Goal: Submit feedback/report problem

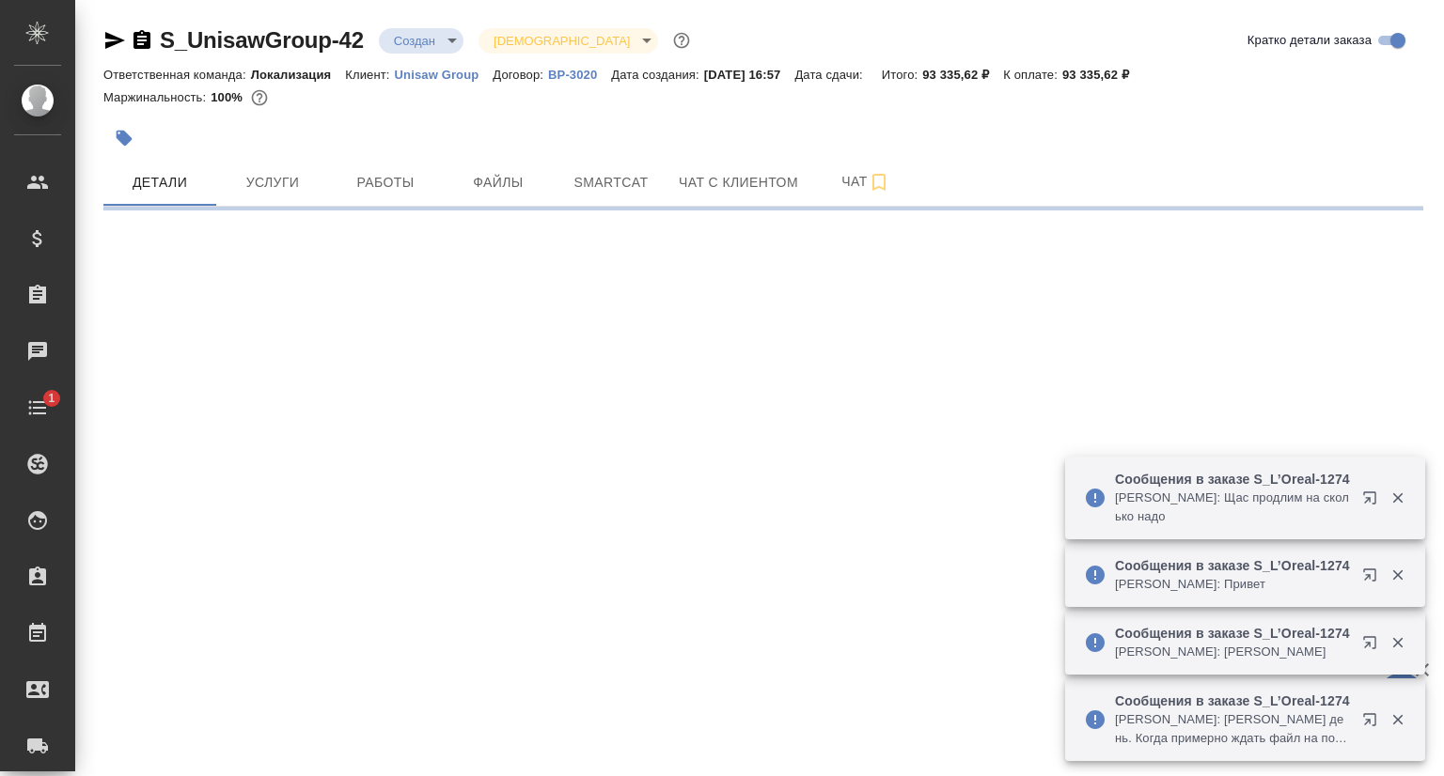
select select "RU"
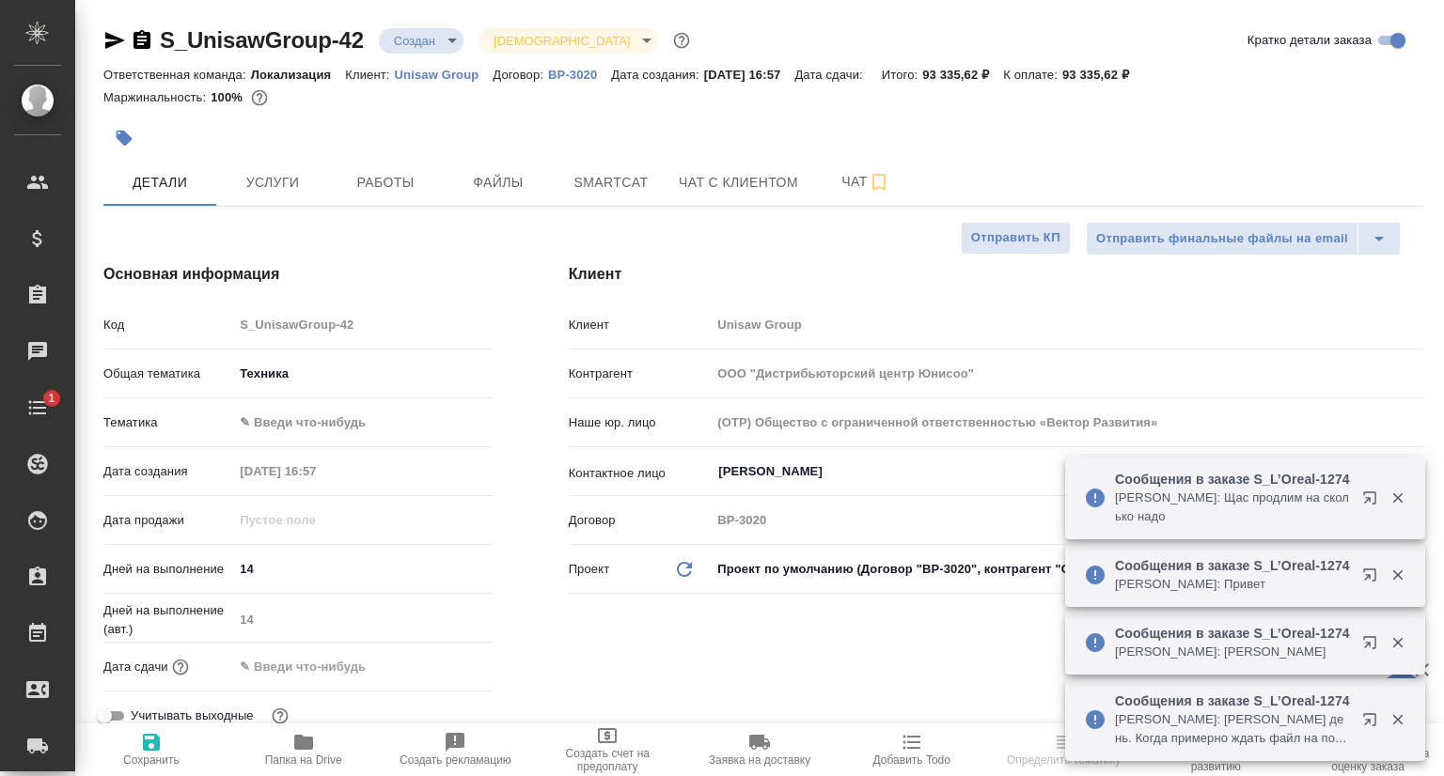
type textarea "x"
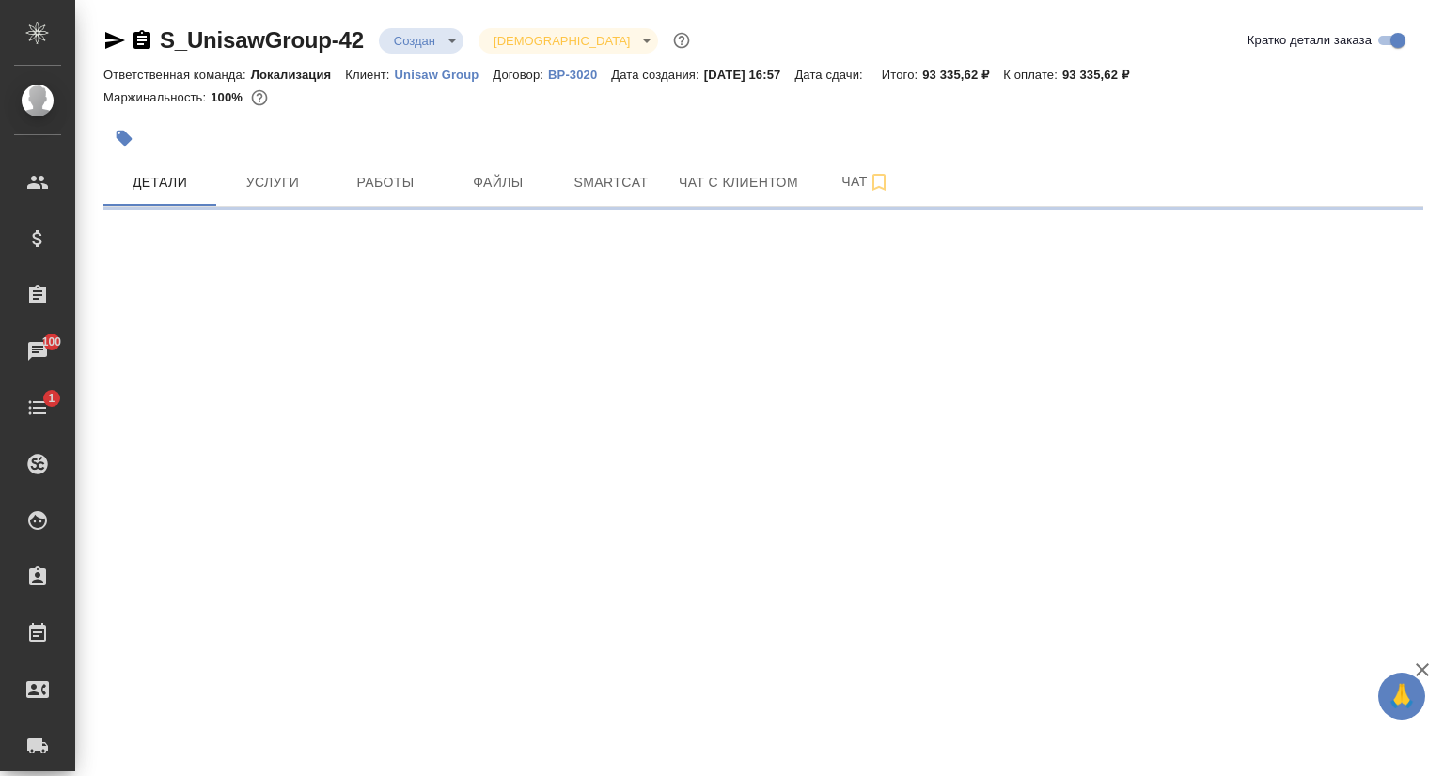
select select "RU"
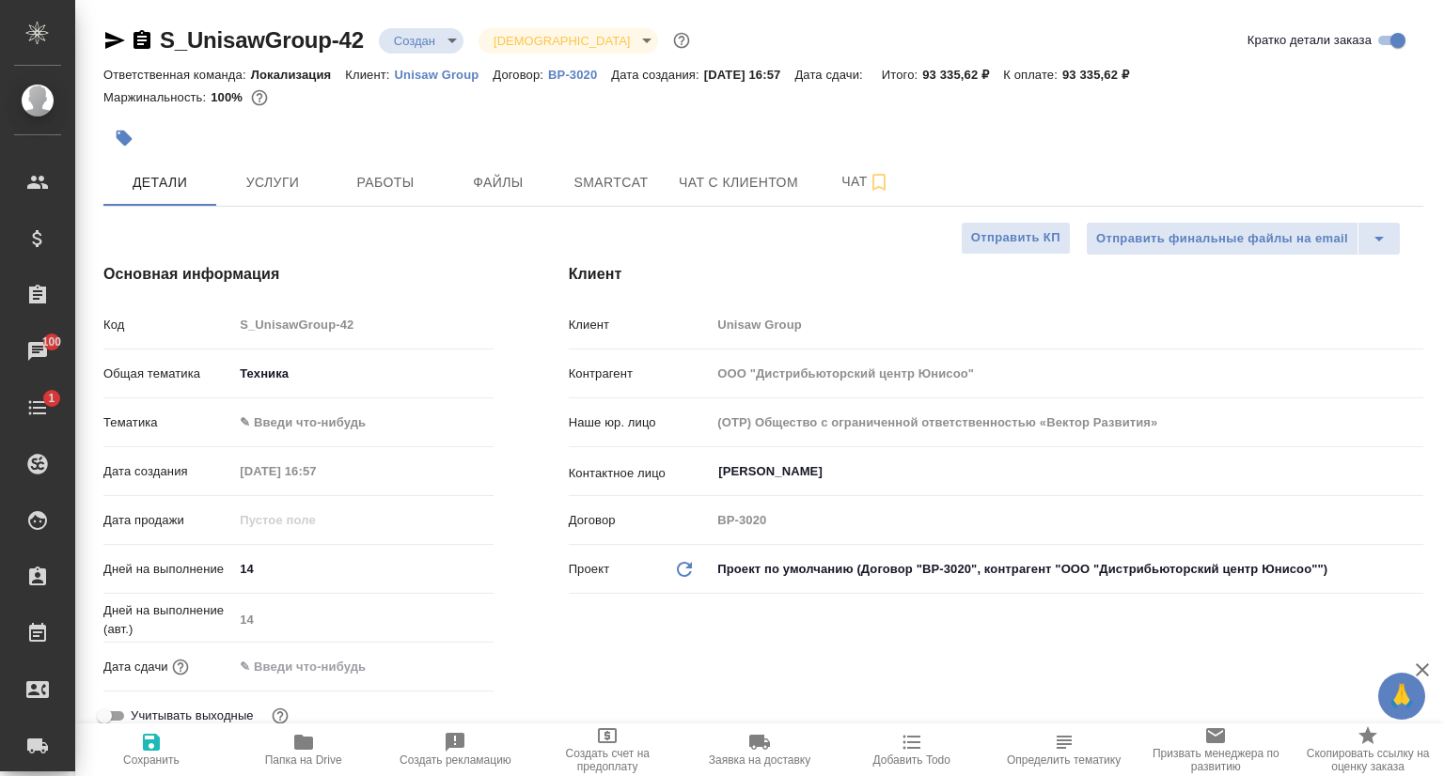
type textarea "x"
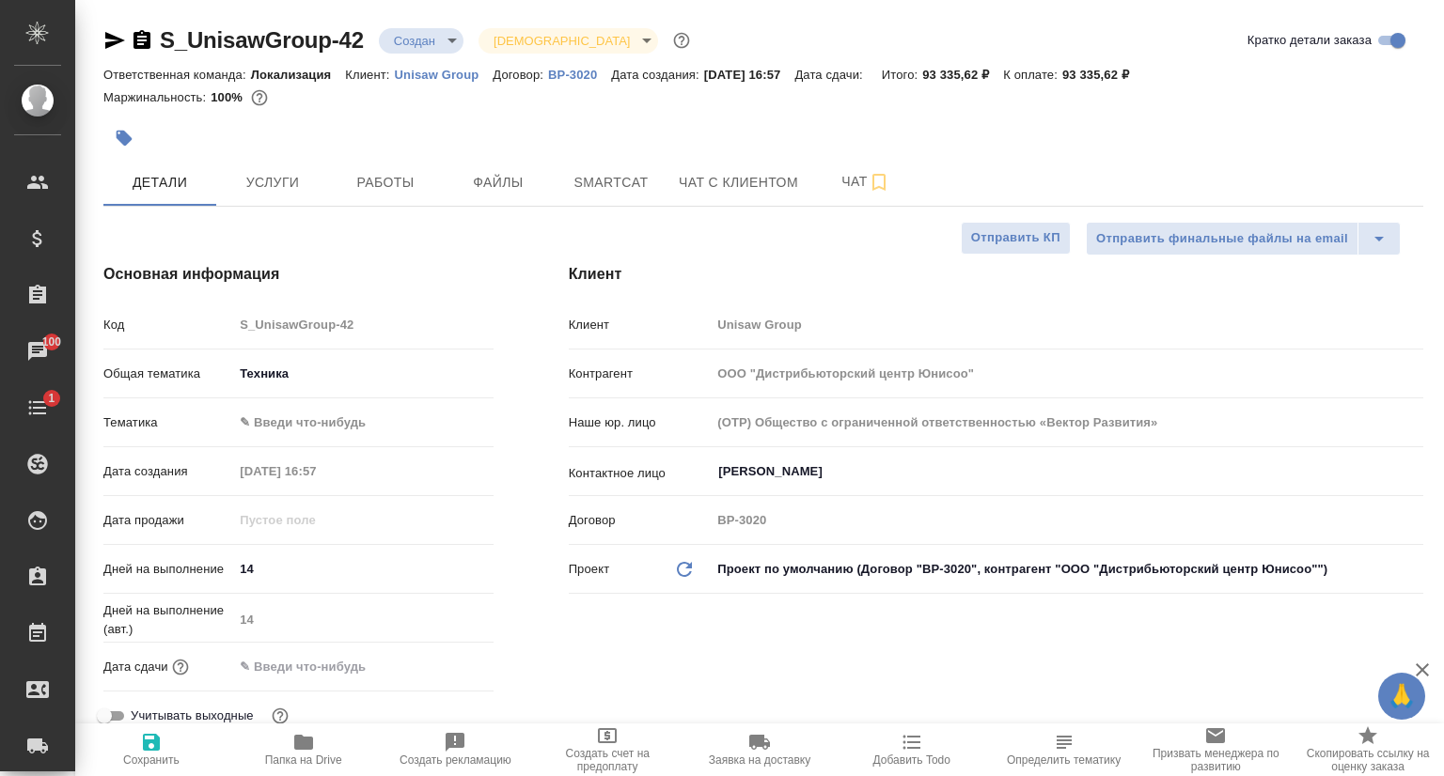
type textarea "x"
